Goal: Task Accomplishment & Management: Use online tool/utility

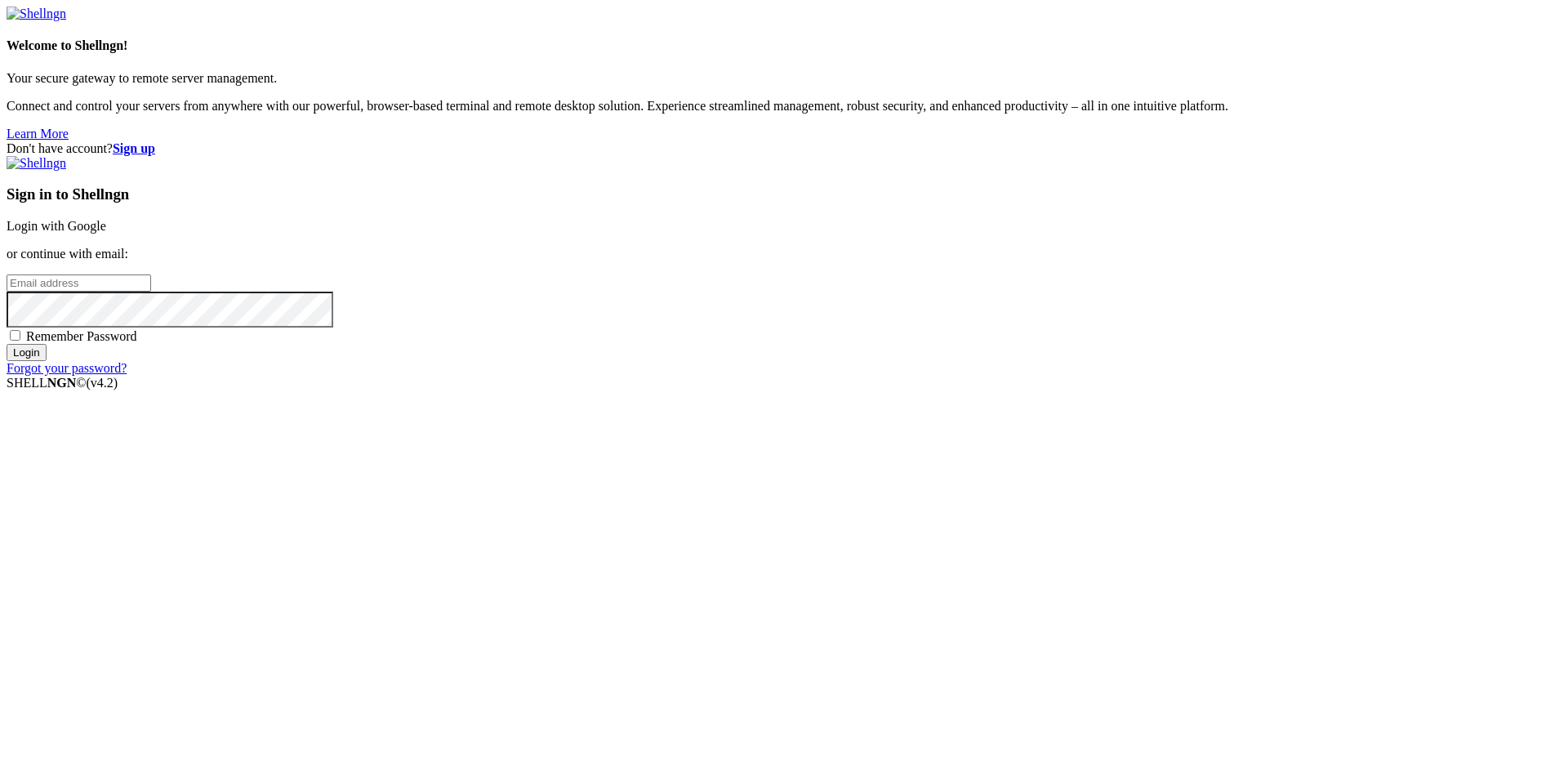
click at [106, 233] on link "Login with Google" at bounding box center [56, 225] width 99 height 14
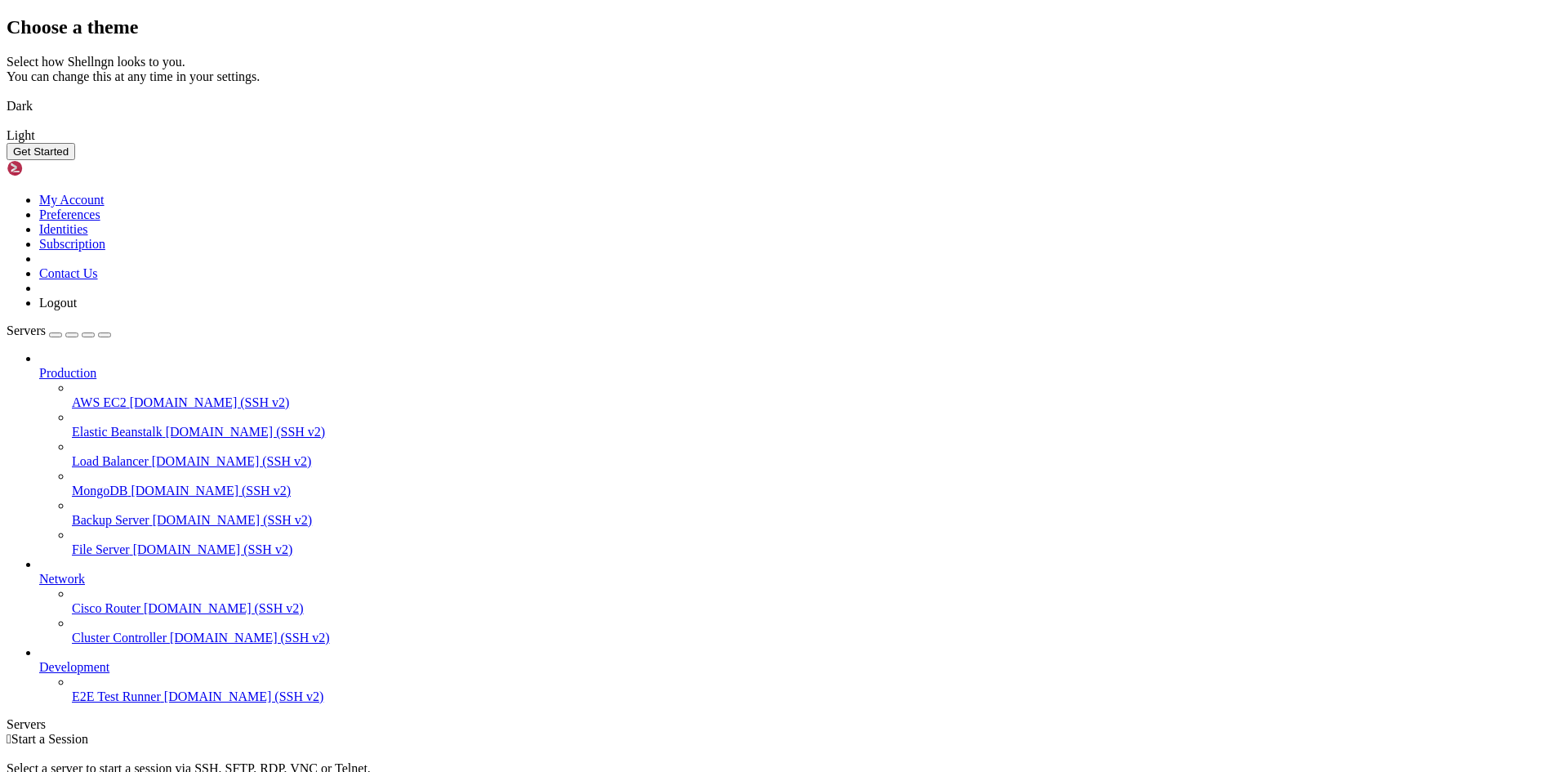
click at [75, 160] on button "Get Started" at bounding box center [40, 151] width 69 height 17
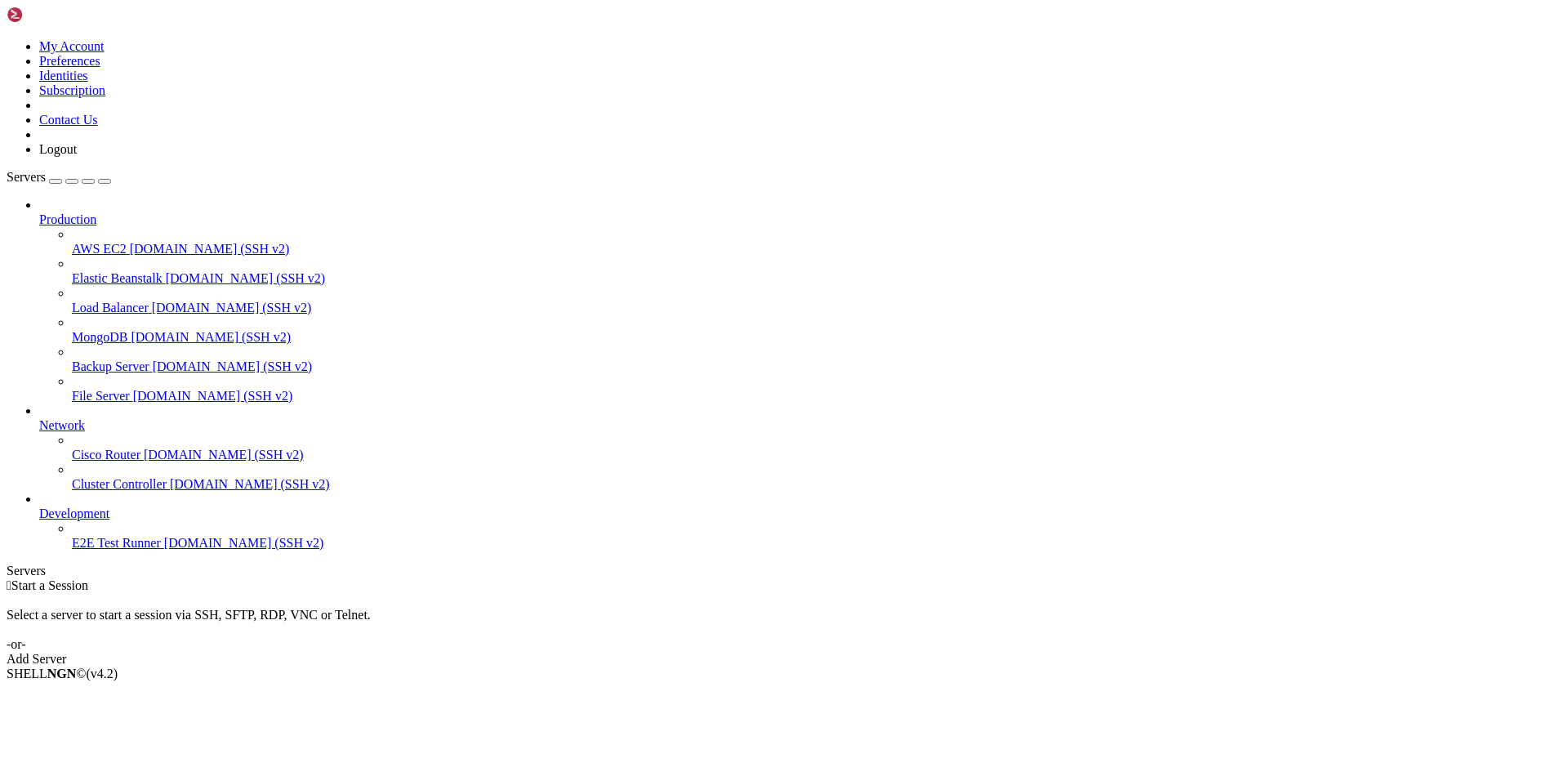
click at [828, 579] on div " Start a Session Select a server to start a session via SSH, SFTP, RDP, VNC or…" at bounding box center [784, 623] width 1555 height 88
click at [846, 652] on link "Add Server" at bounding box center [784, 660] width 1555 height 15
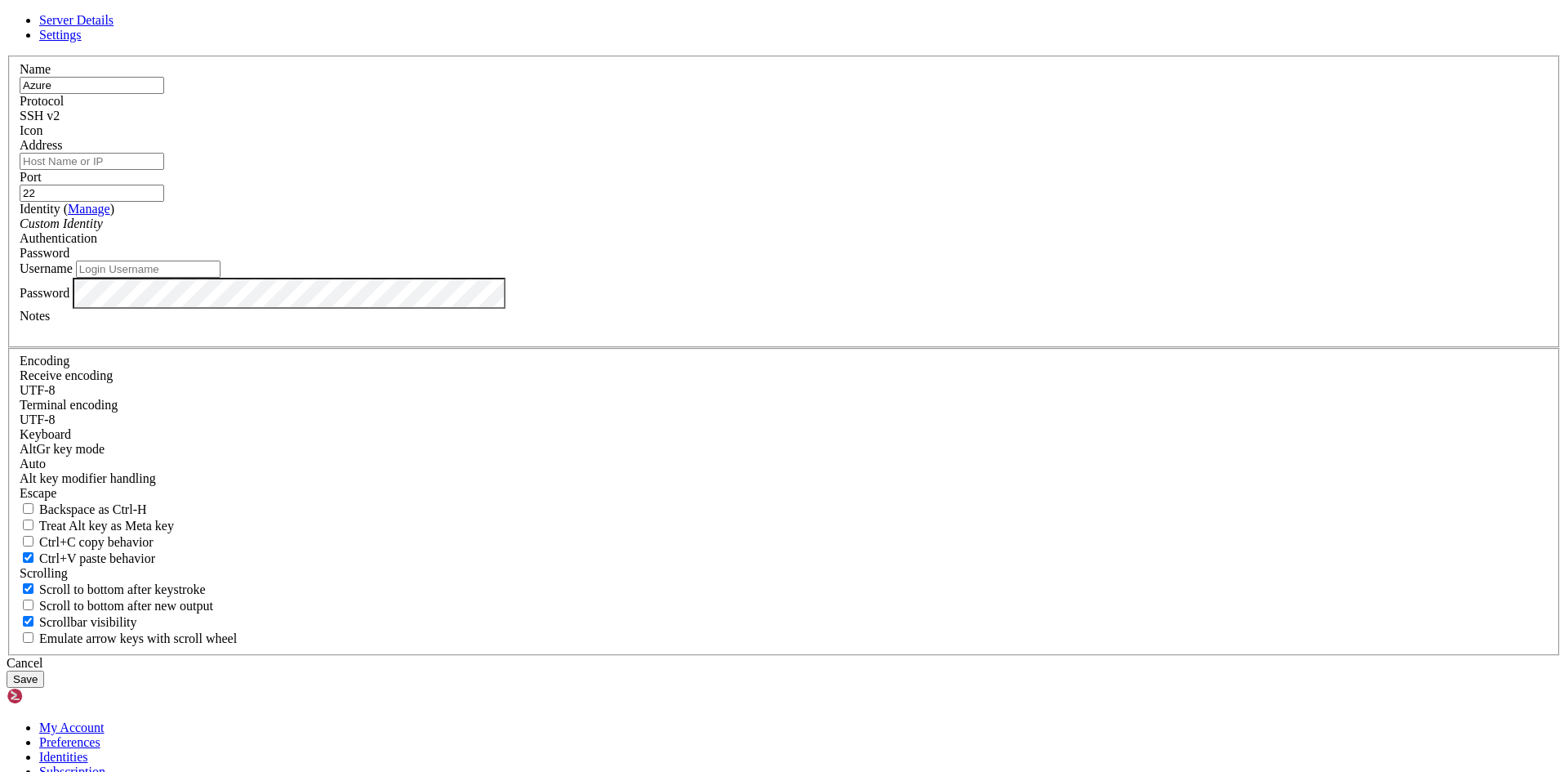
type input "Azure"
click at [165, 170] on input "Address" at bounding box center [91, 161] width 144 height 17
paste input "[TECHNICAL_ID]"
type input "[TECHNICAL_ID]"
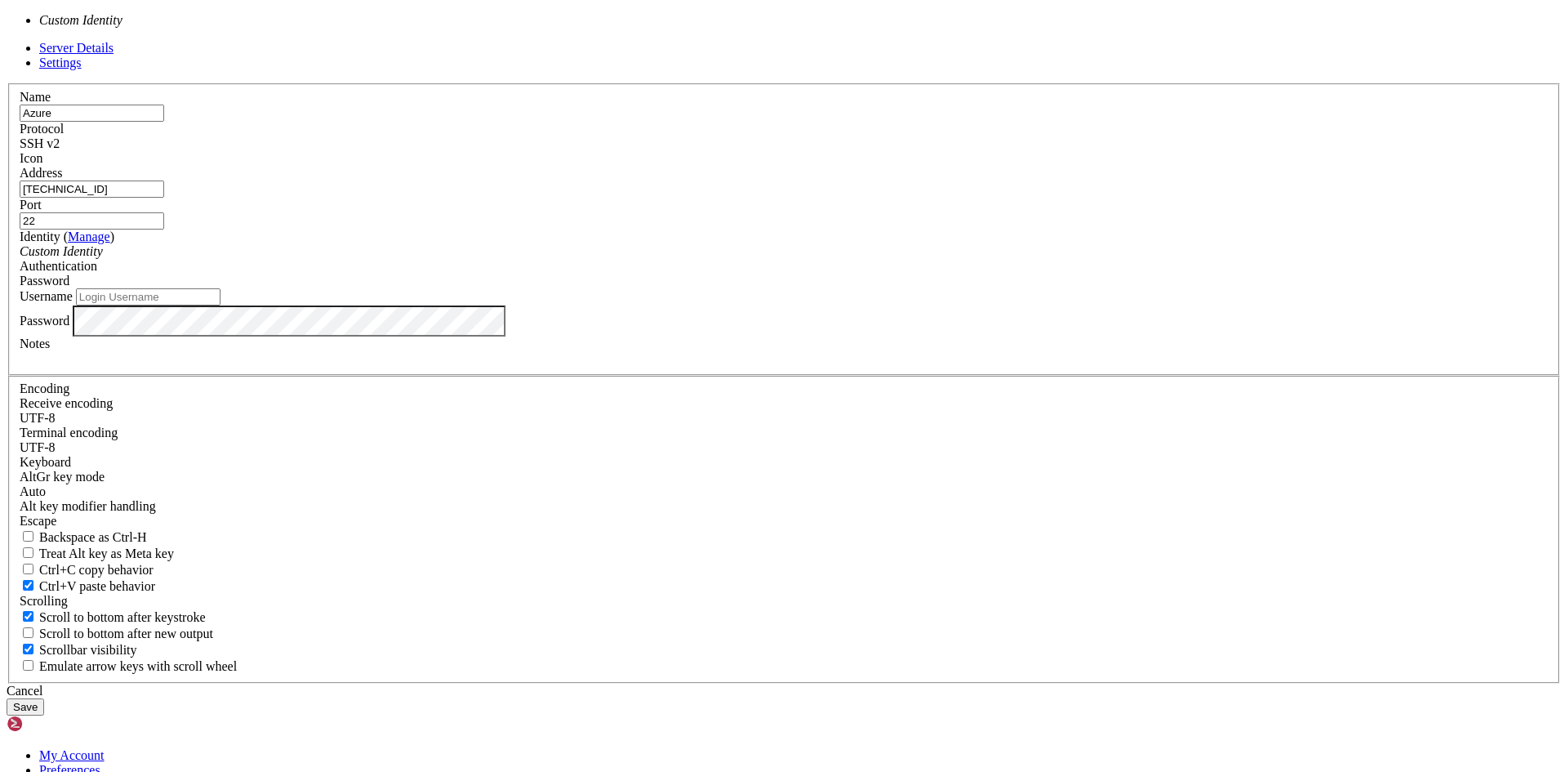
click at [793, 259] on div "Custom Identity" at bounding box center [784, 252] width 1529 height 15
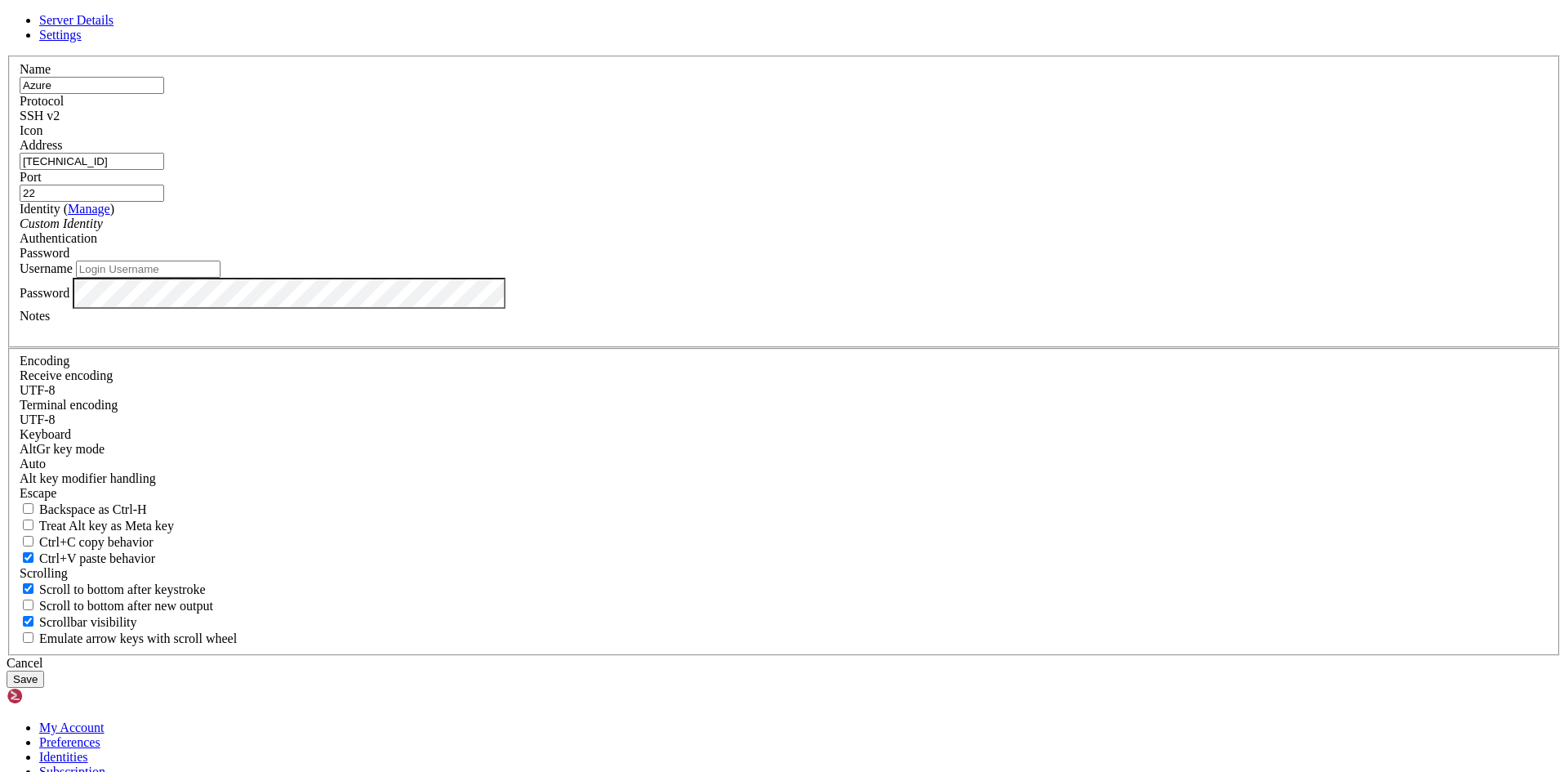
click at [69, 299] on label "Password" at bounding box center [44, 292] width 50 height 14
click at [221, 278] on input "Username" at bounding box center [148, 269] width 144 height 17
type input "Pocillito"
click at [44, 671] on button "Save" at bounding box center [25, 679] width 38 height 17
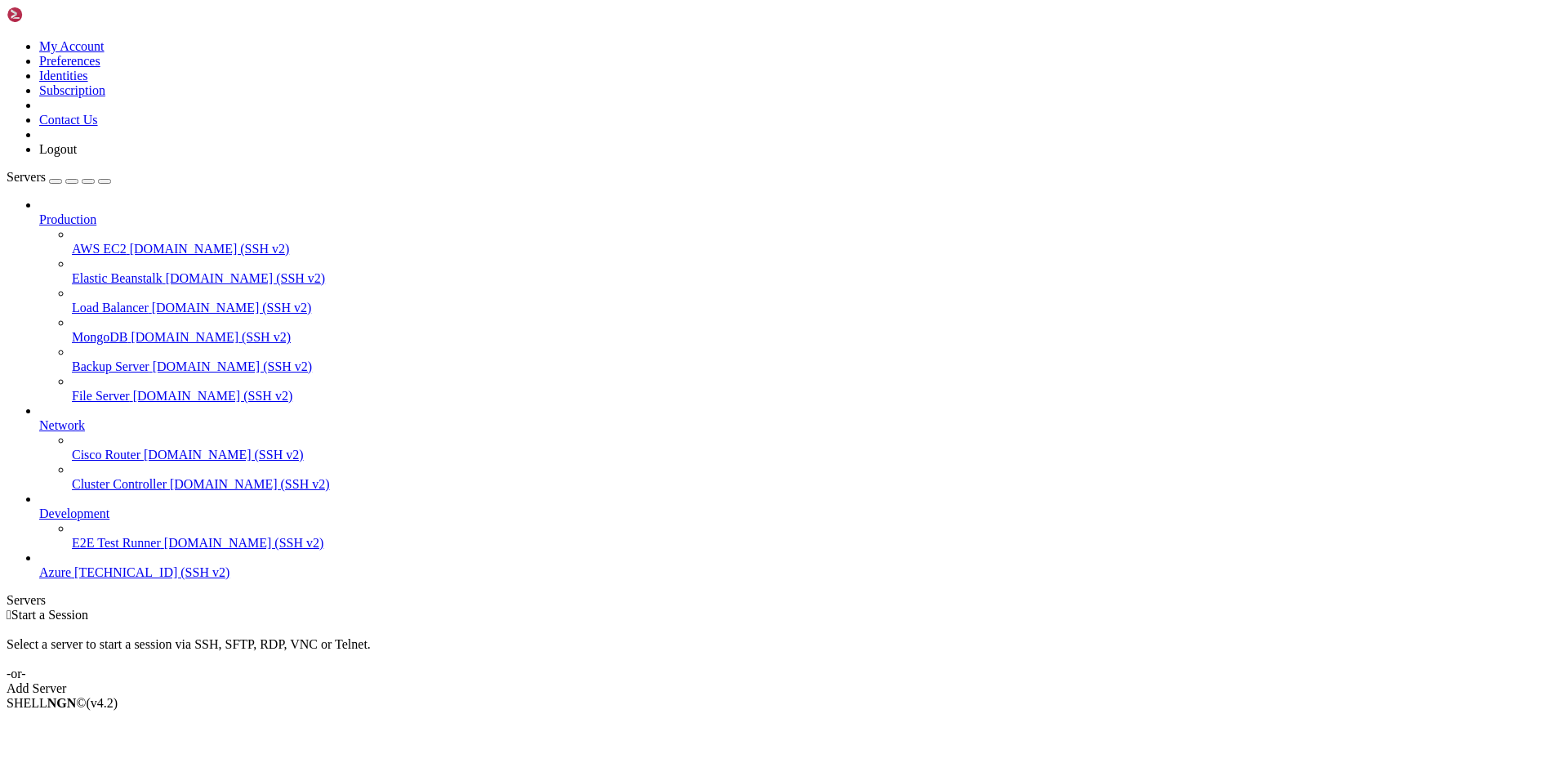
click at [1239, 623] on div "Select a server to start a session via SSH, SFTP, RDP, VNC or Telnet. -or-" at bounding box center [784, 652] width 1555 height 59
drag, startPoint x: 81, startPoint y: 639, endPoint x: 101, endPoint y: 624, distance: 25.0
click at [97, 581] on link "Azure [TECHNICAL_ID] (SSH v2)" at bounding box center [801, 573] width 1523 height 15
click at [101, 580] on span "[TECHNICAL_ID] (SSH v2)" at bounding box center [152, 572] width 155 height 14
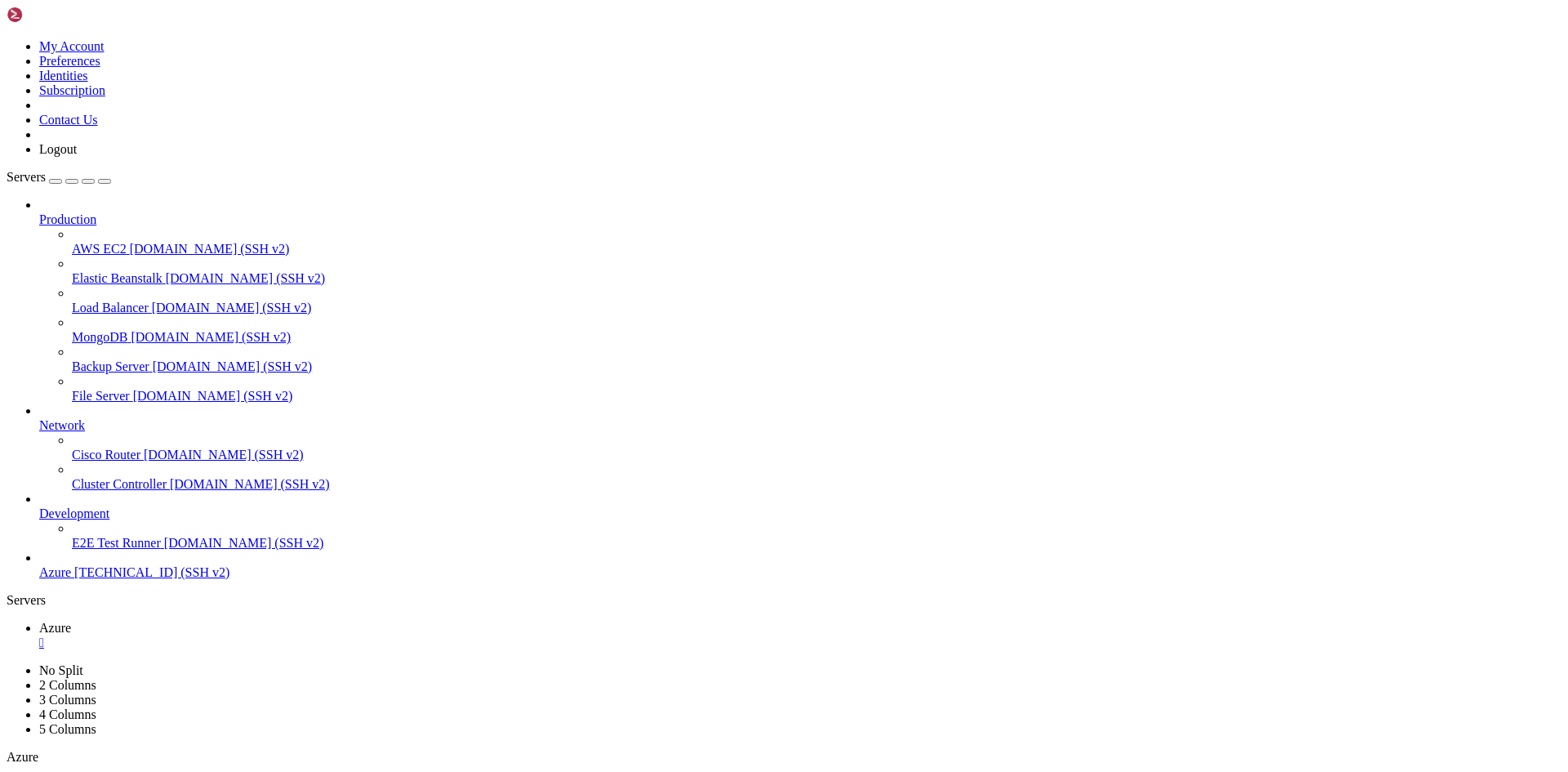
click at [40, 621] on icon at bounding box center [40, 628] width 0 height 14
click at [273, 636] on div "" at bounding box center [801, 643] width 1523 height 15
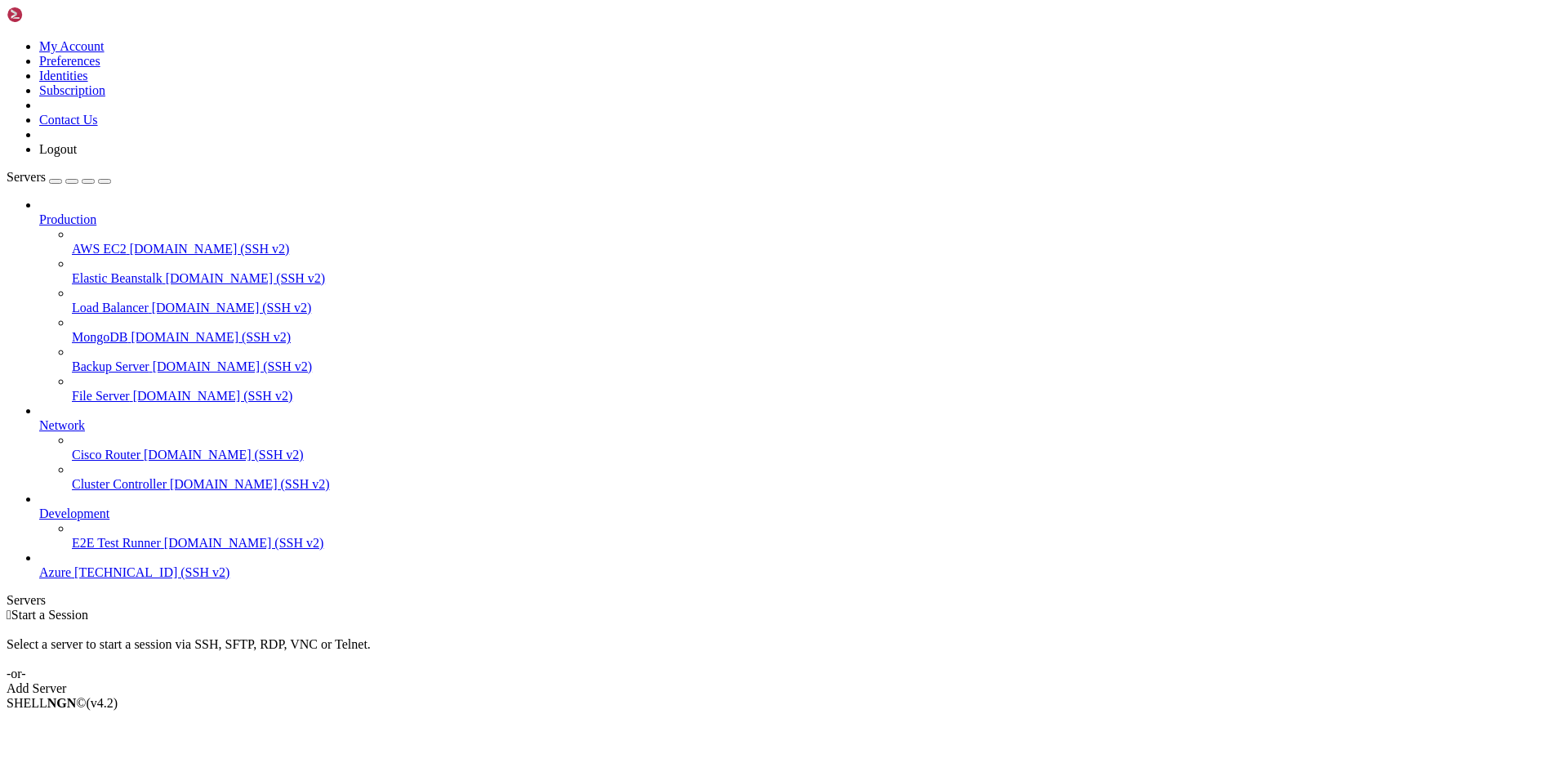
click at [857, 682] on div "Add Server" at bounding box center [784, 689] width 1555 height 15
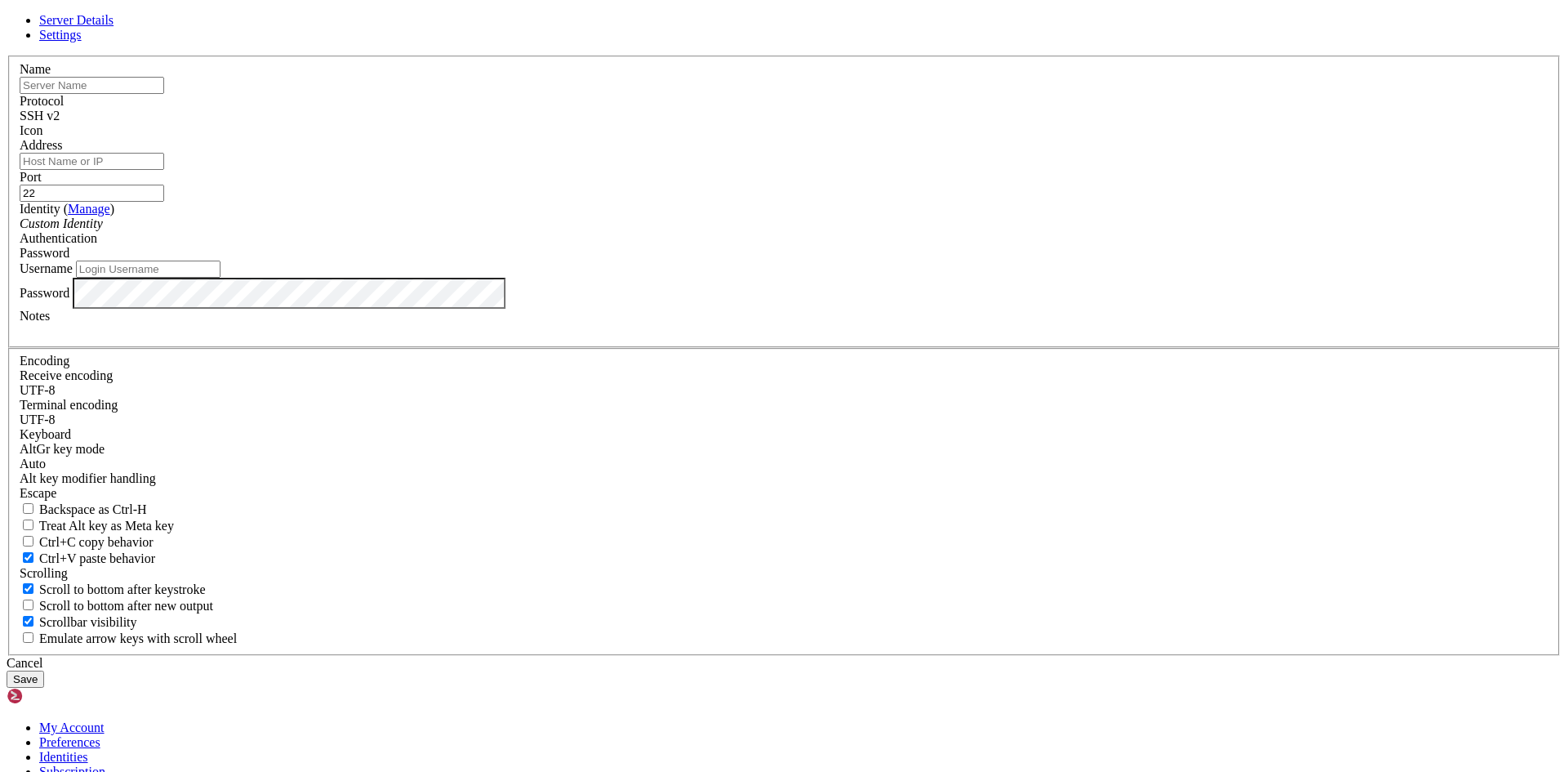
click at [165, 170] on input "Address" at bounding box center [91, 161] width 144 height 17
type input "[TECHNICAL_ID]"
click at [221, 278] on input "Username" at bounding box center [148, 269] width 144 height 17
click at [905, 656] on div "Cancel" at bounding box center [784, 663] width 1555 height 15
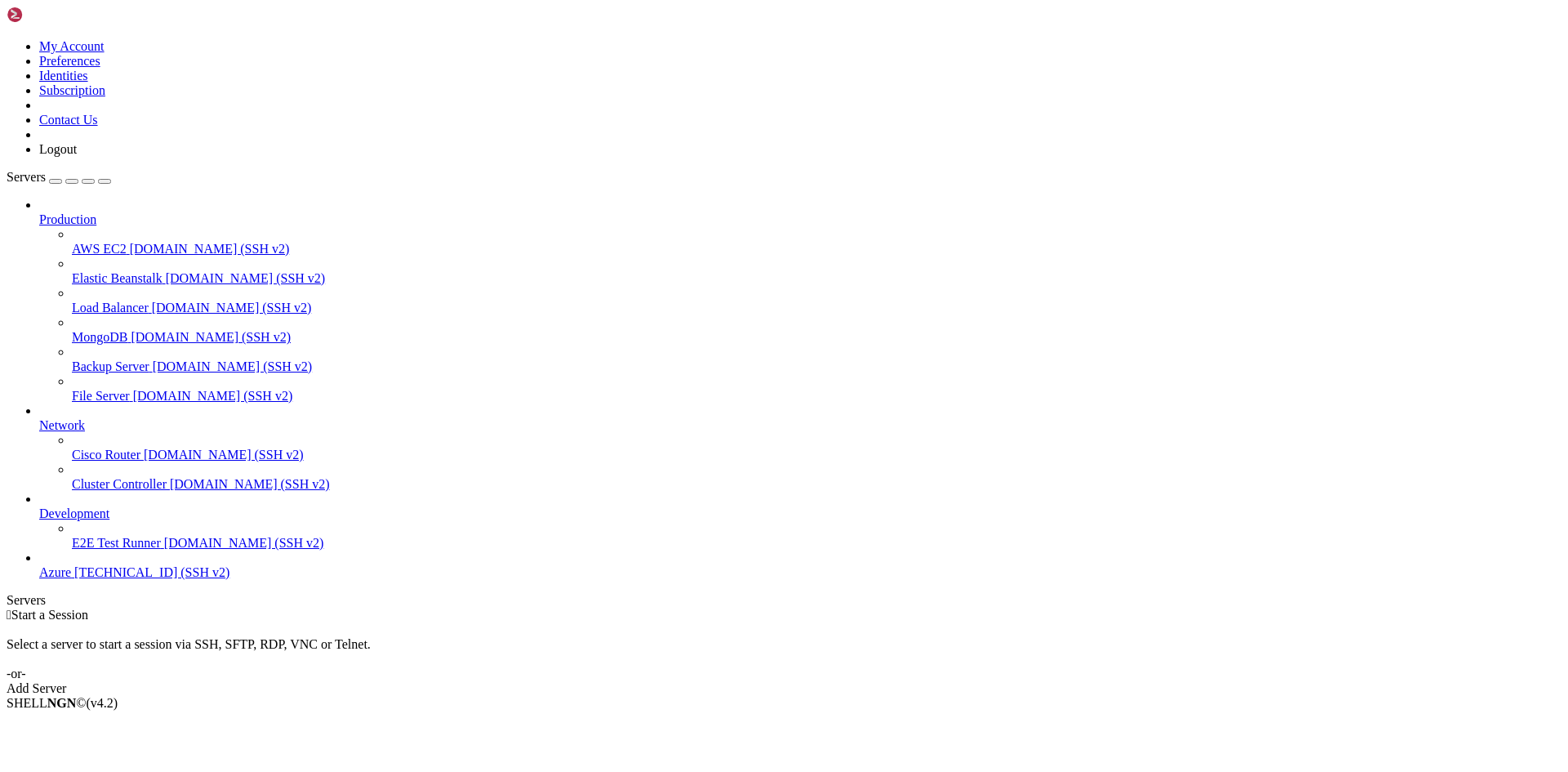
click at [40, 566] on icon at bounding box center [40, 566] width 0 height 0
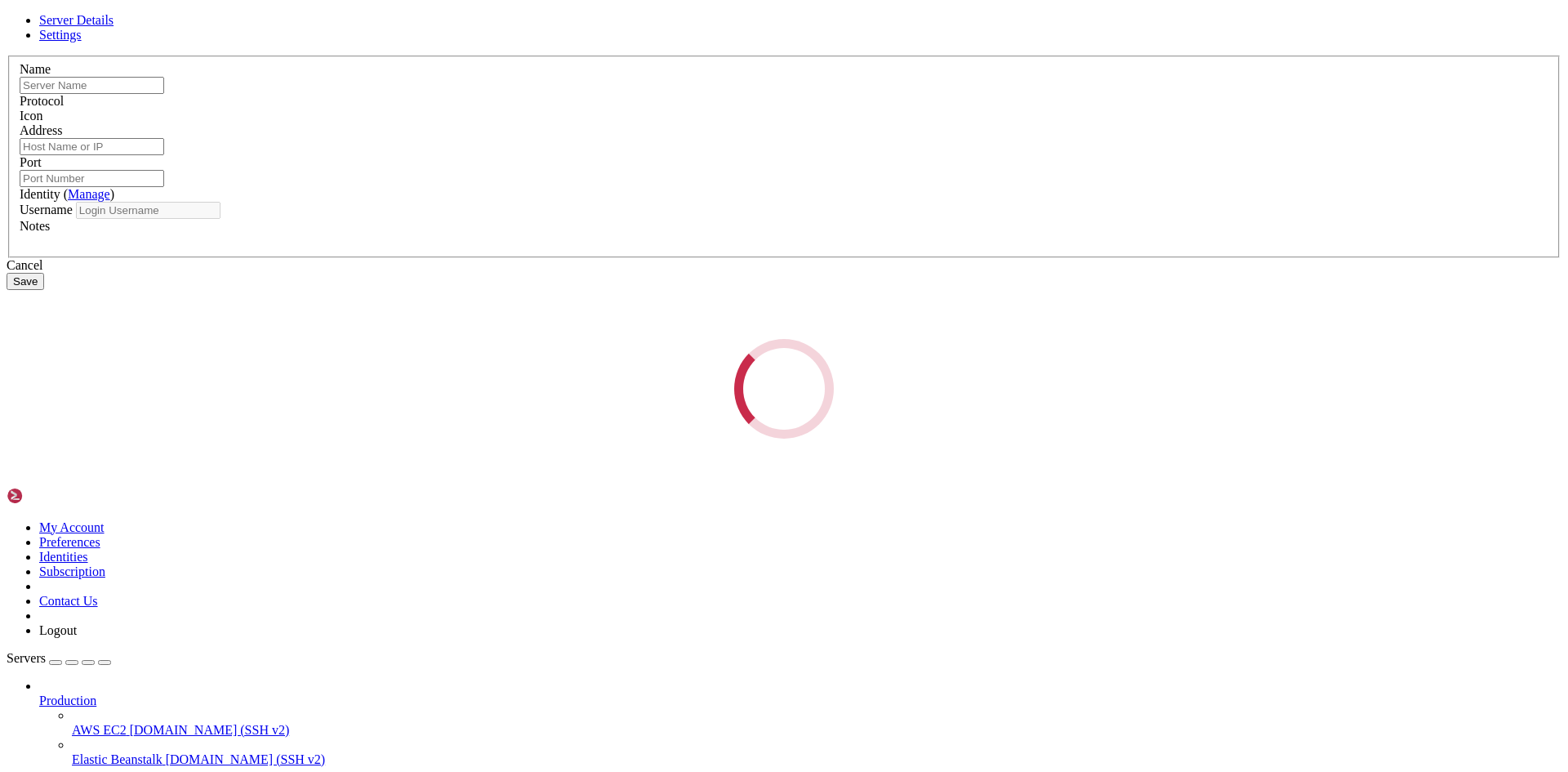
type input "Azure"
type input "[TECHNICAL_ID]"
type input "22"
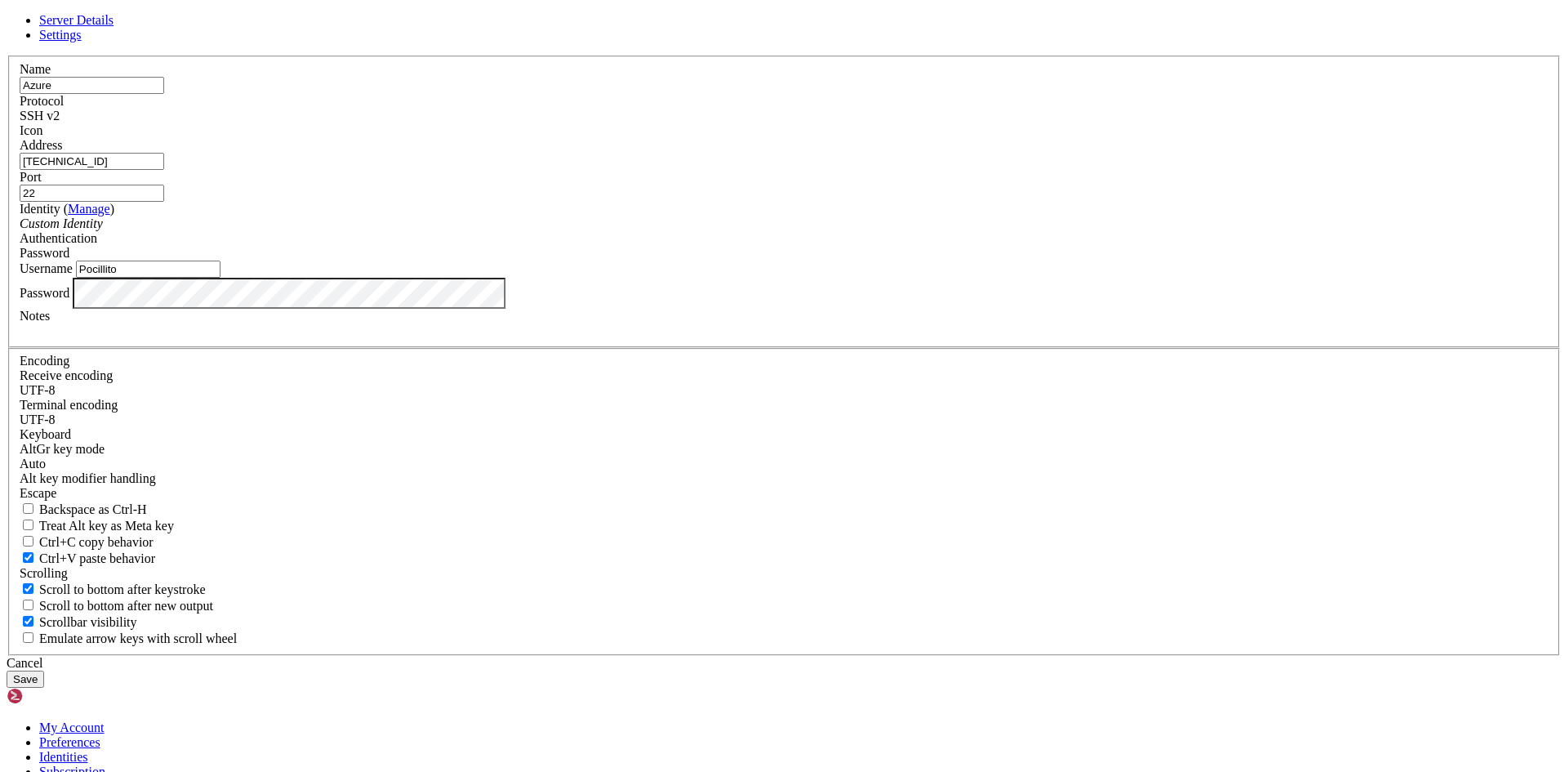
drag, startPoint x: 661, startPoint y: 421, endPoint x: 431, endPoint y: 420, distance: 230.0
click at [459, 420] on div "Server Details Settings Name Azure Protocol SSH v2 Icon" at bounding box center [784, 351] width 1555 height 675
type input "pozostronger"
click at [44, 671] on button "Save" at bounding box center [25, 679] width 38 height 17
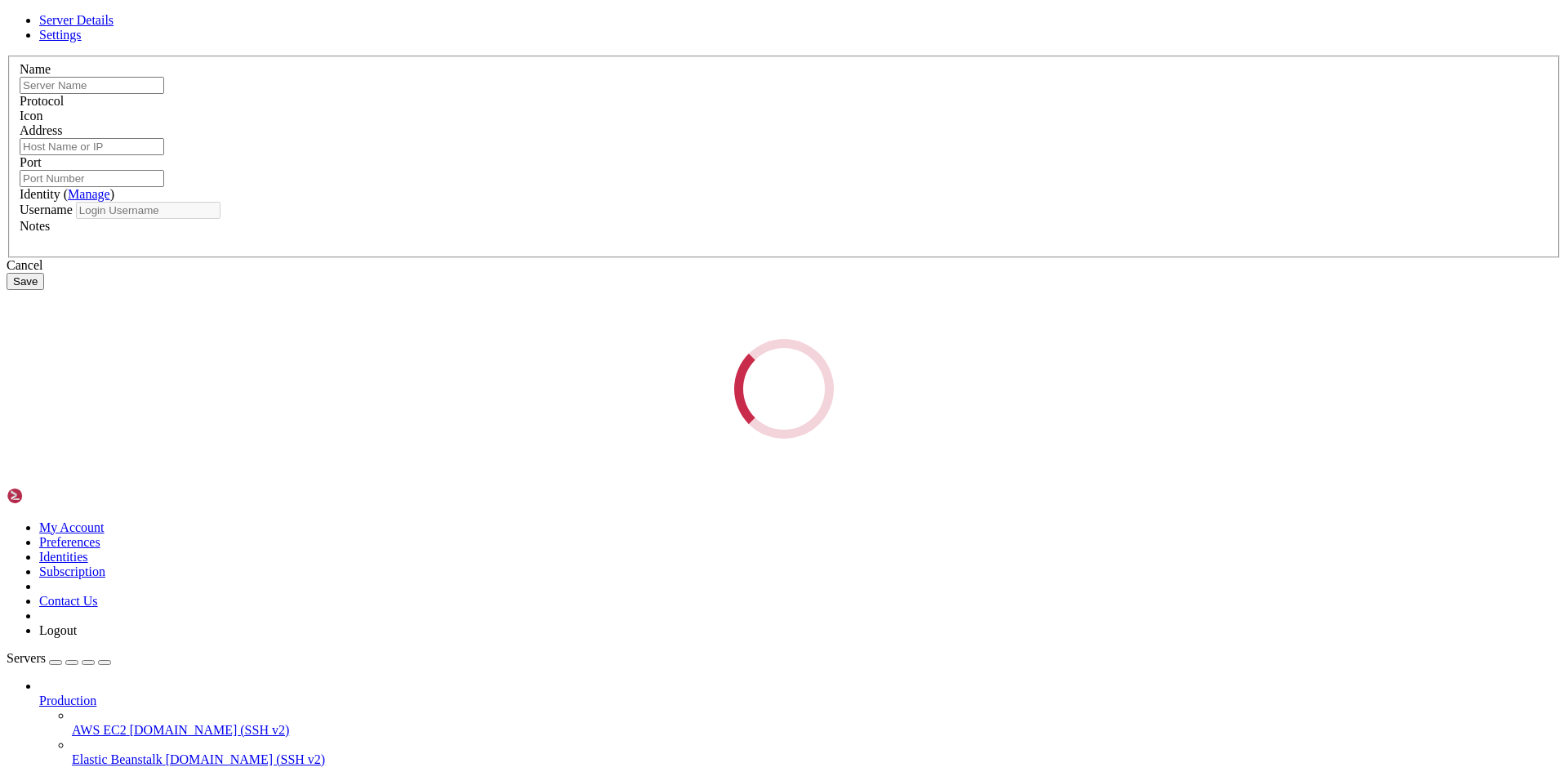
type input "Azure"
type input "[TECHNICAL_ID]"
type input "22"
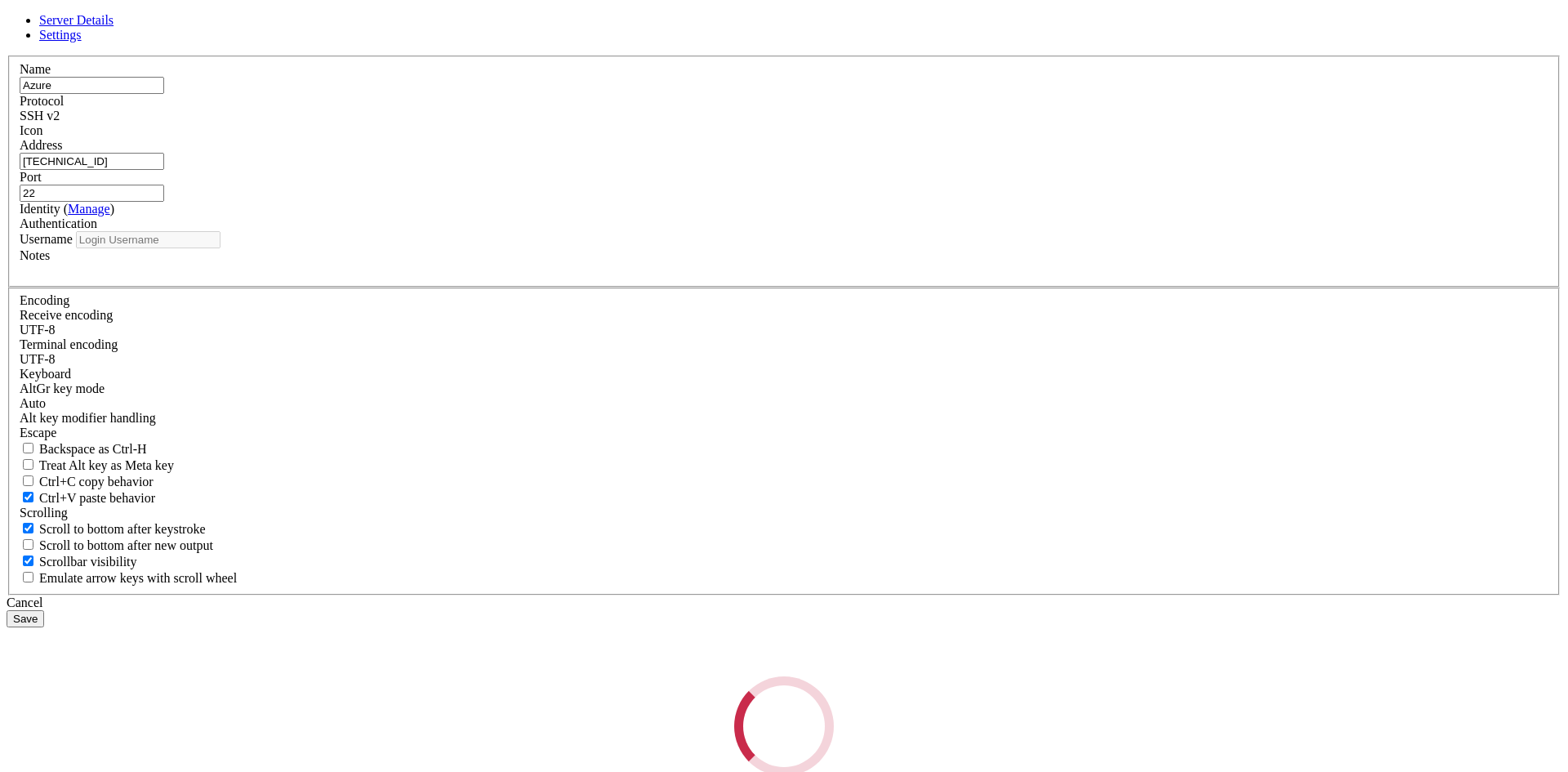
type input "pozostronger"
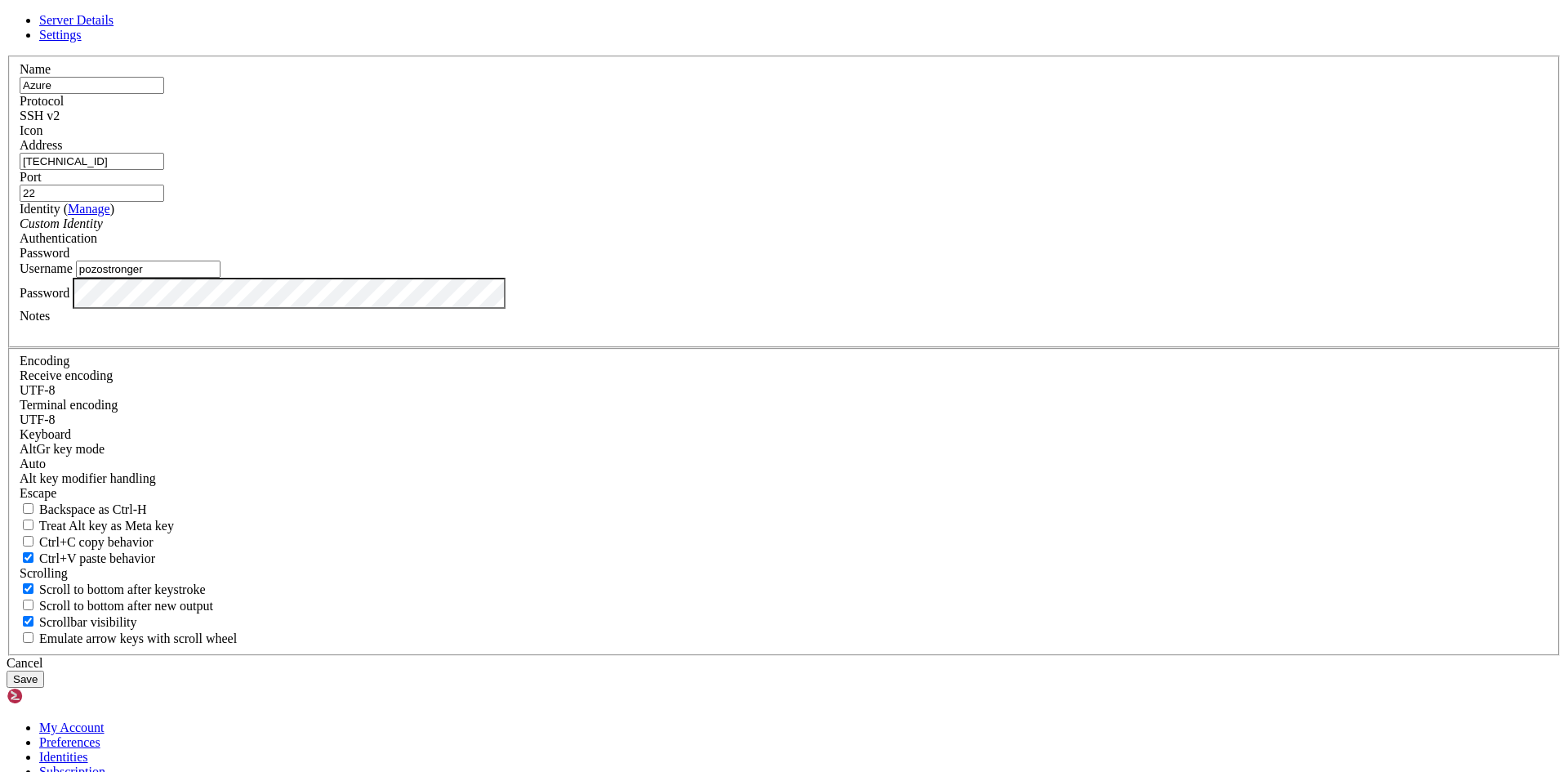
click at [44, 671] on button "Save" at bounding box center [25, 679] width 38 height 17
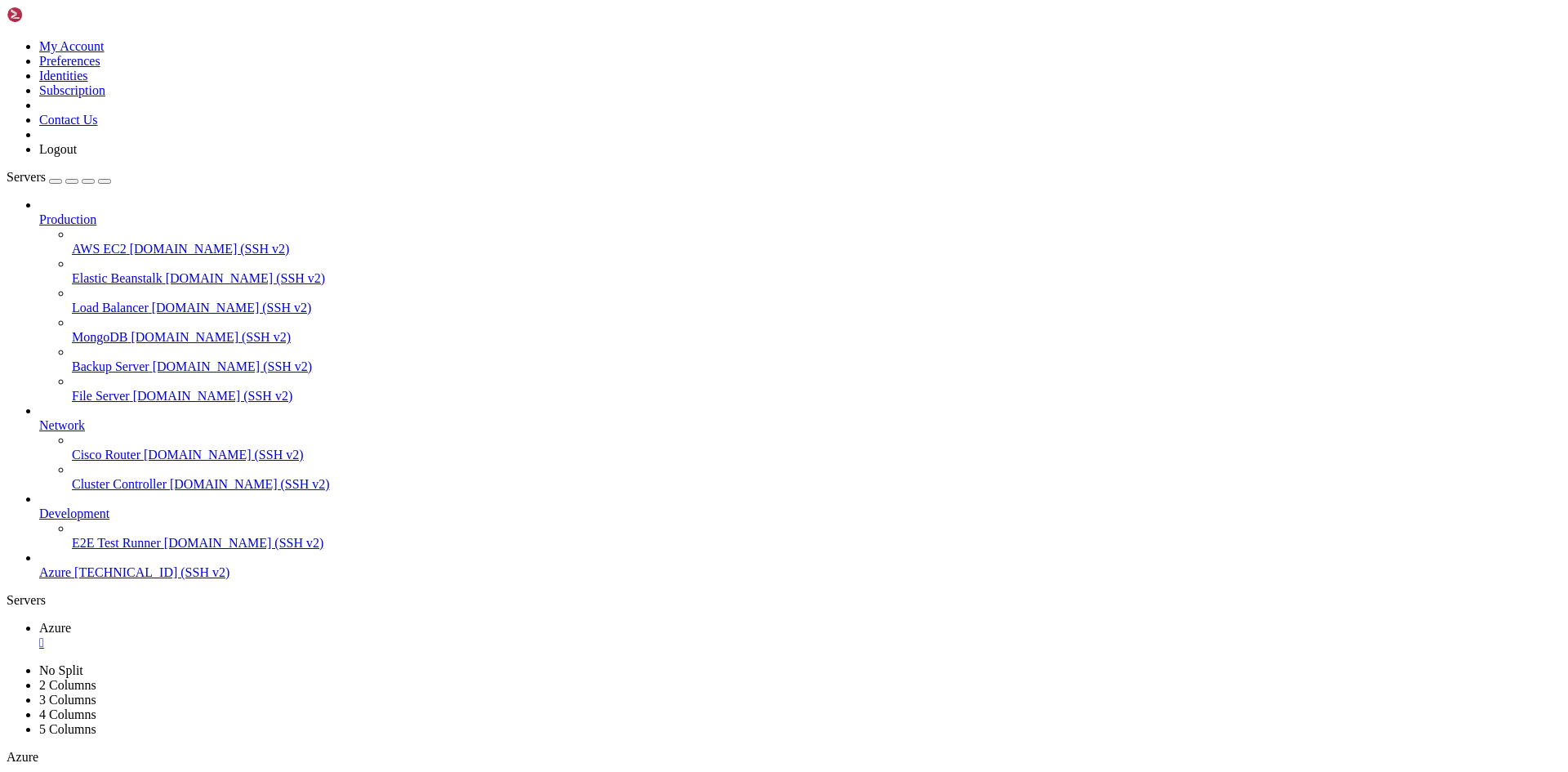
click at [71, 580] on span "Azure" at bounding box center [55, 572] width 32 height 14
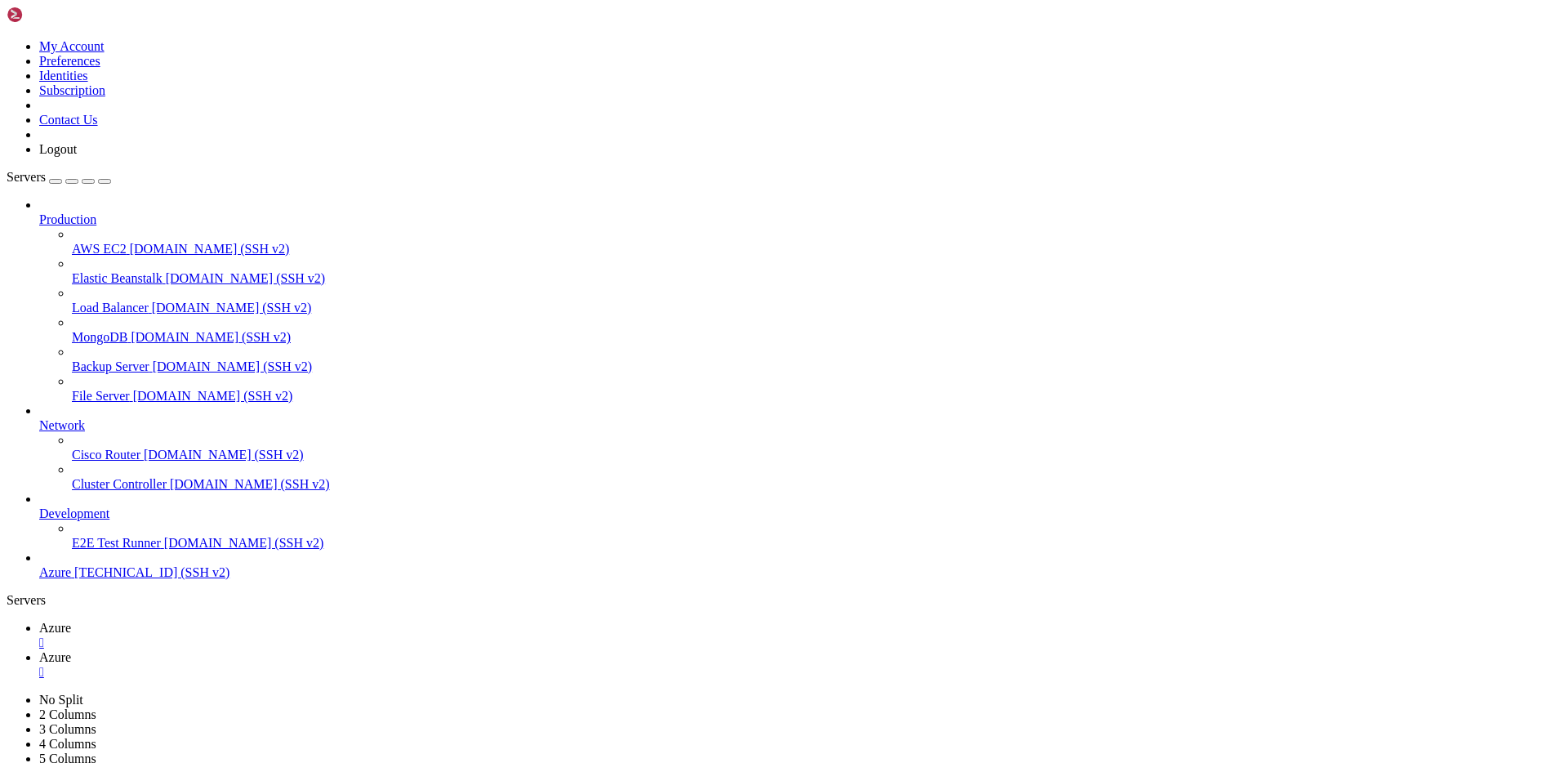
drag, startPoint x: 339, startPoint y: 1634, endPoint x: 224, endPoint y: 1568, distance: 132.6
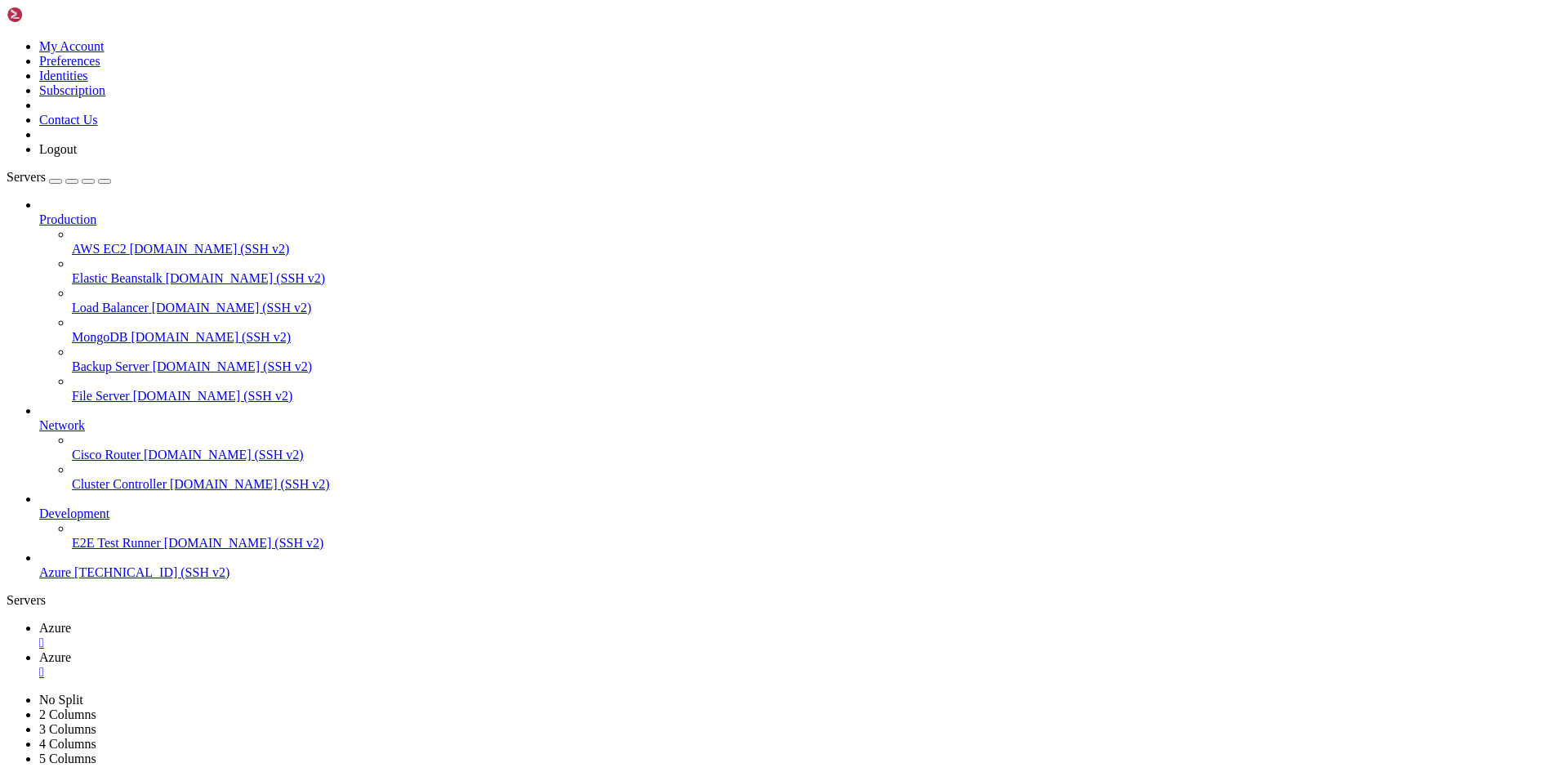
drag, startPoint x: 226, startPoint y: 1408, endPoint x: 93, endPoint y: 1402, distance: 133.1
